Goal: Find specific page/section: Find specific page/section

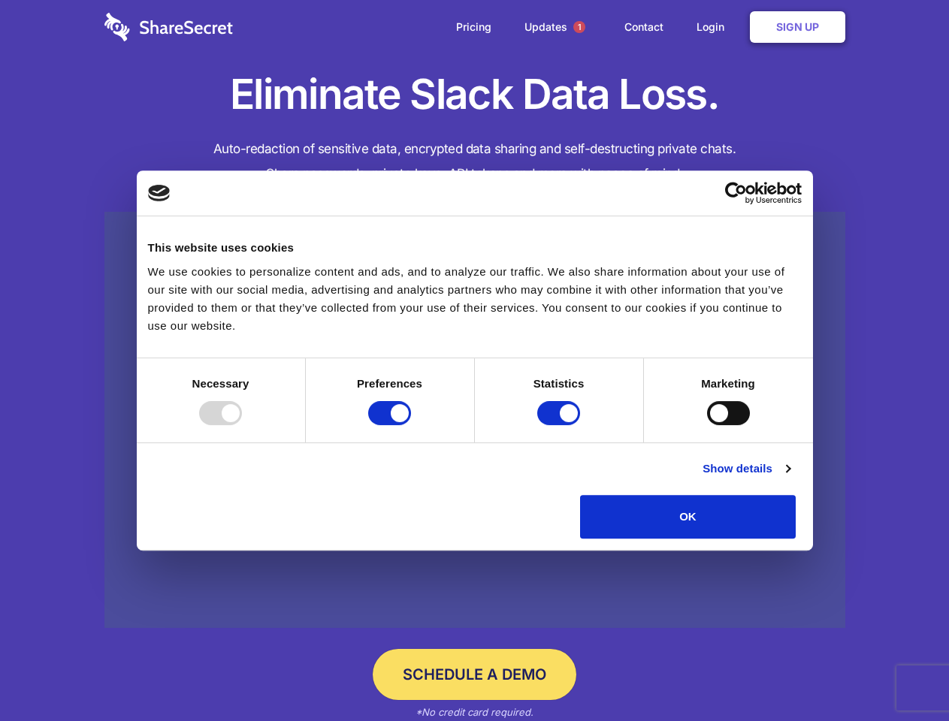
click at [242, 425] on div at bounding box center [220, 413] width 43 height 24
click at [411, 425] on input "Preferences" at bounding box center [389, 413] width 43 height 24
checkbox input "false"
click at [561, 425] on input "Statistics" at bounding box center [558, 413] width 43 height 24
checkbox input "false"
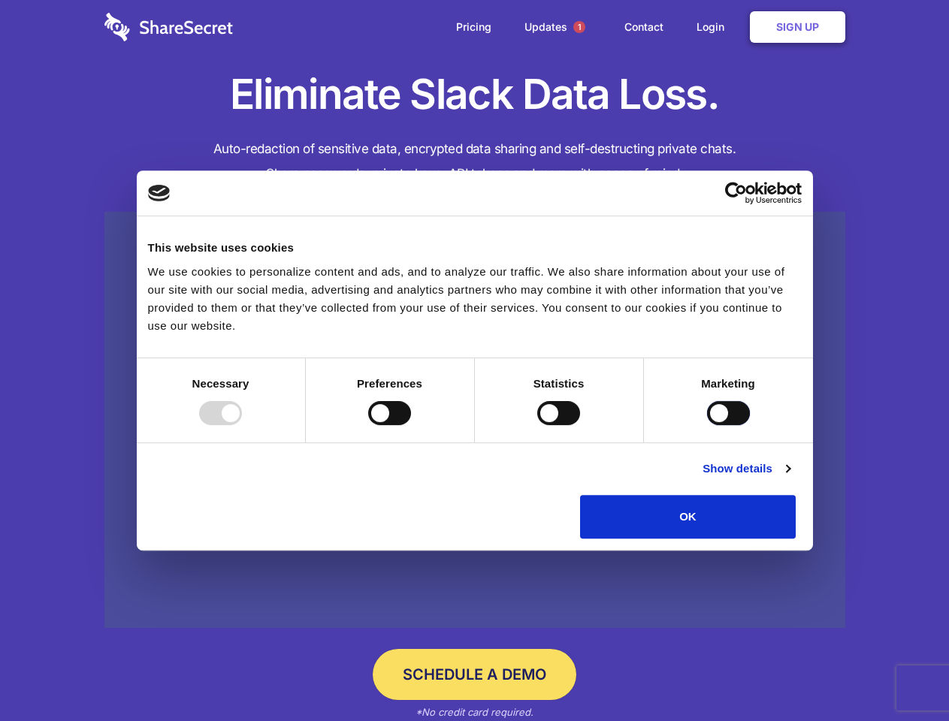
click at [707, 425] on input "Marketing" at bounding box center [728, 413] width 43 height 24
checkbox input "true"
click at [790, 478] on link "Show details" at bounding box center [746, 469] width 87 height 18
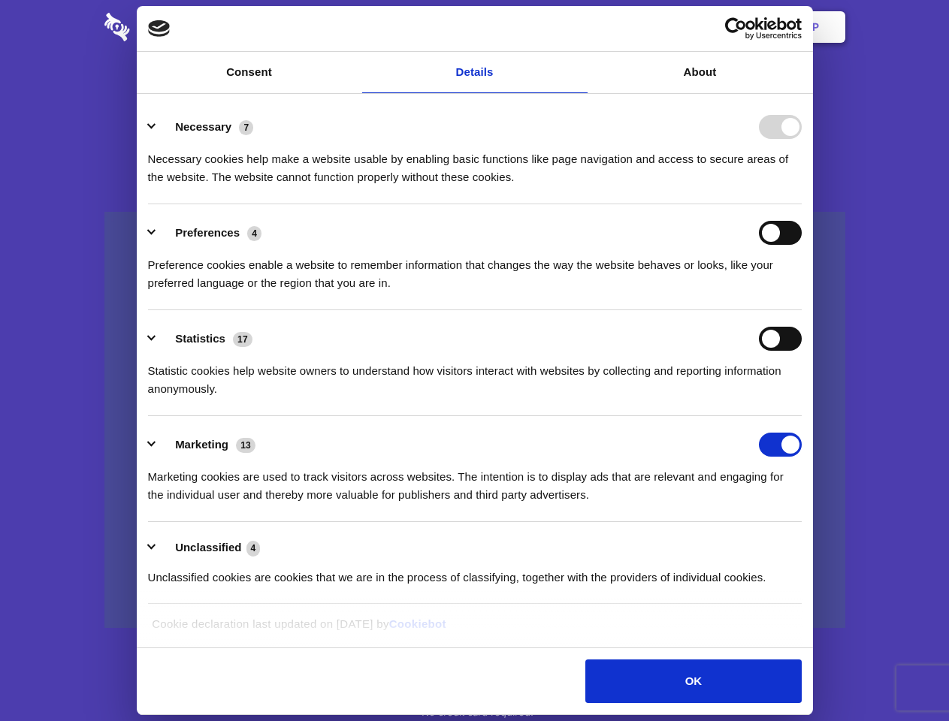
click at [802, 310] on li "Preferences 4 Preference cookies enable a website to remember information that …" at bounding box center [475, 257] width 654 height 106
click at [579, 27] on span "1" at bounding box center [579, 27] width 12 height 12
